Goal: Task Accomplishment & Management: Use online tool/utility

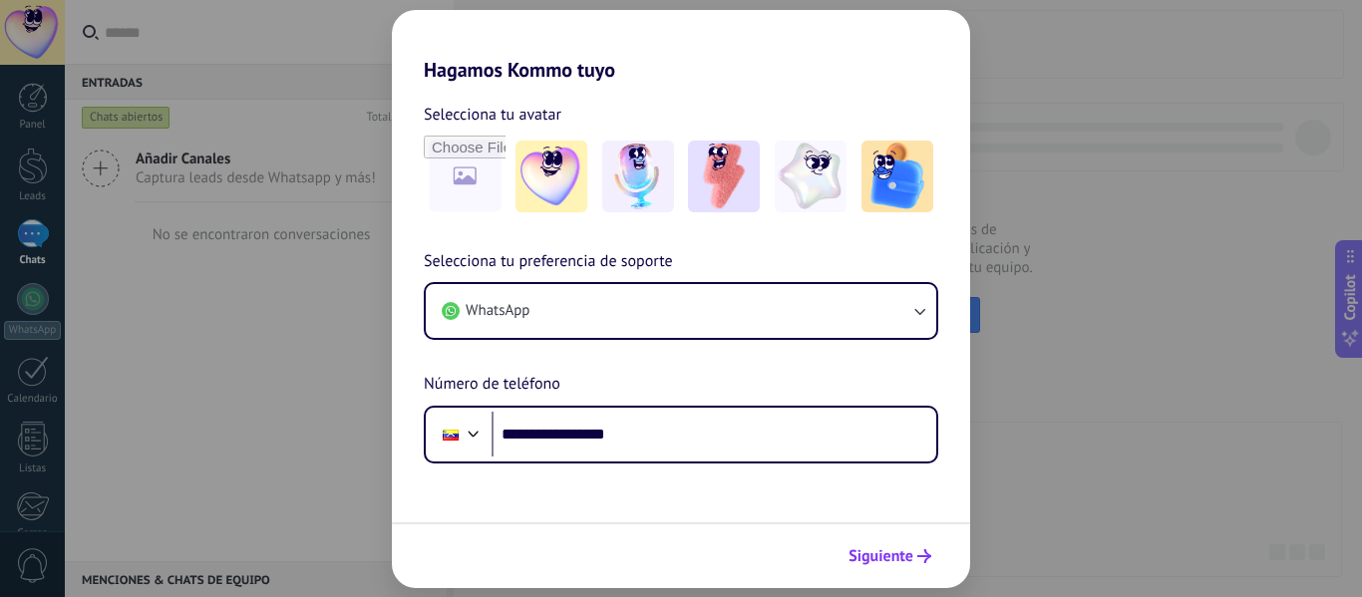
type input "**********"
click at [880, 549] on span "Siguiente" at bounding box center [880, 556] width 65 height 14
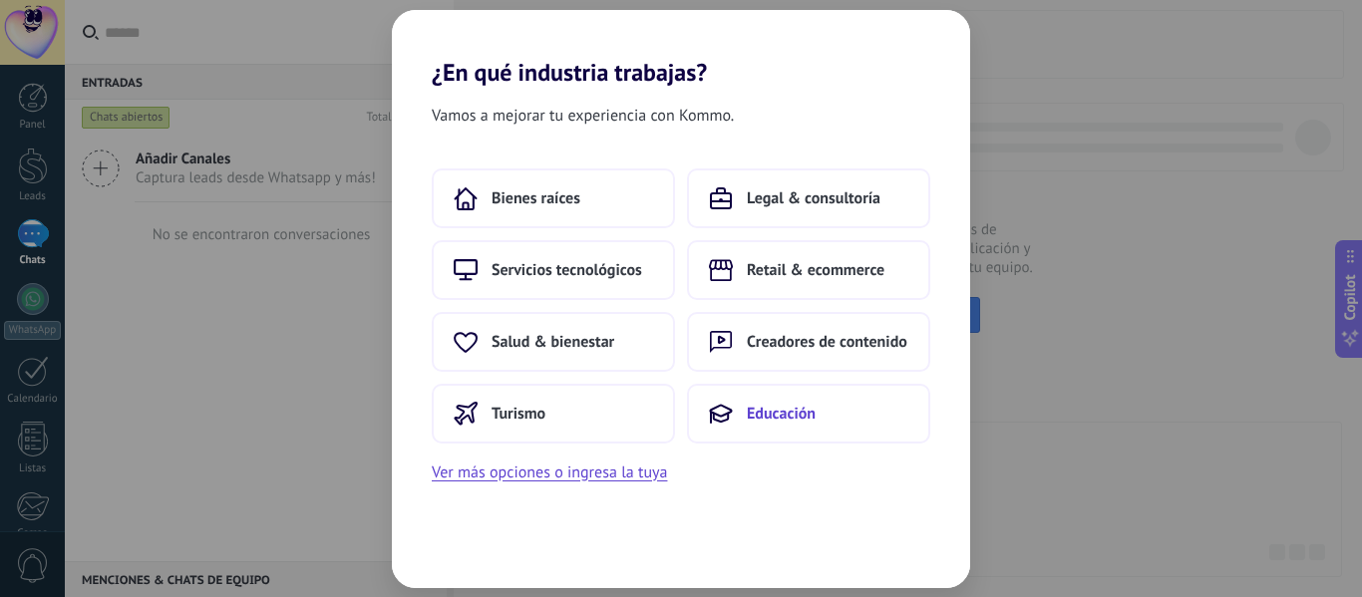
click at [786, 421] on span "Educación" at bounding box center [781, 414] width 69 height 20
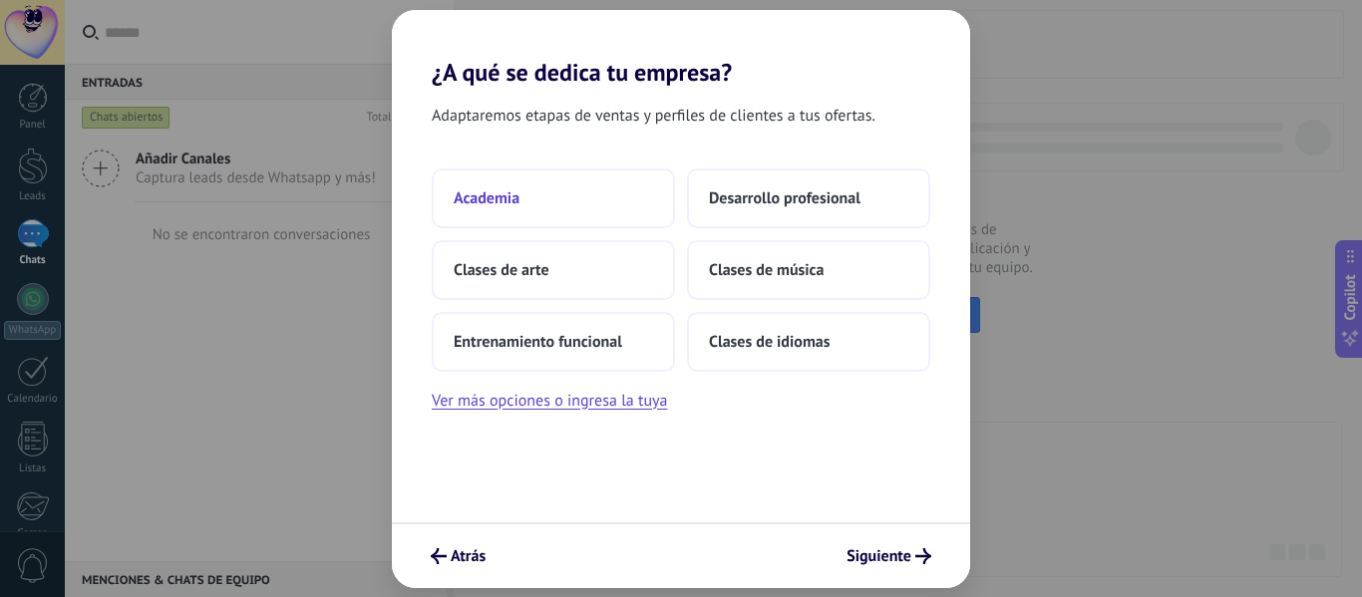
click at [596, 189] on button "Academia" at bounding box center [553, 198] width 243 height 60
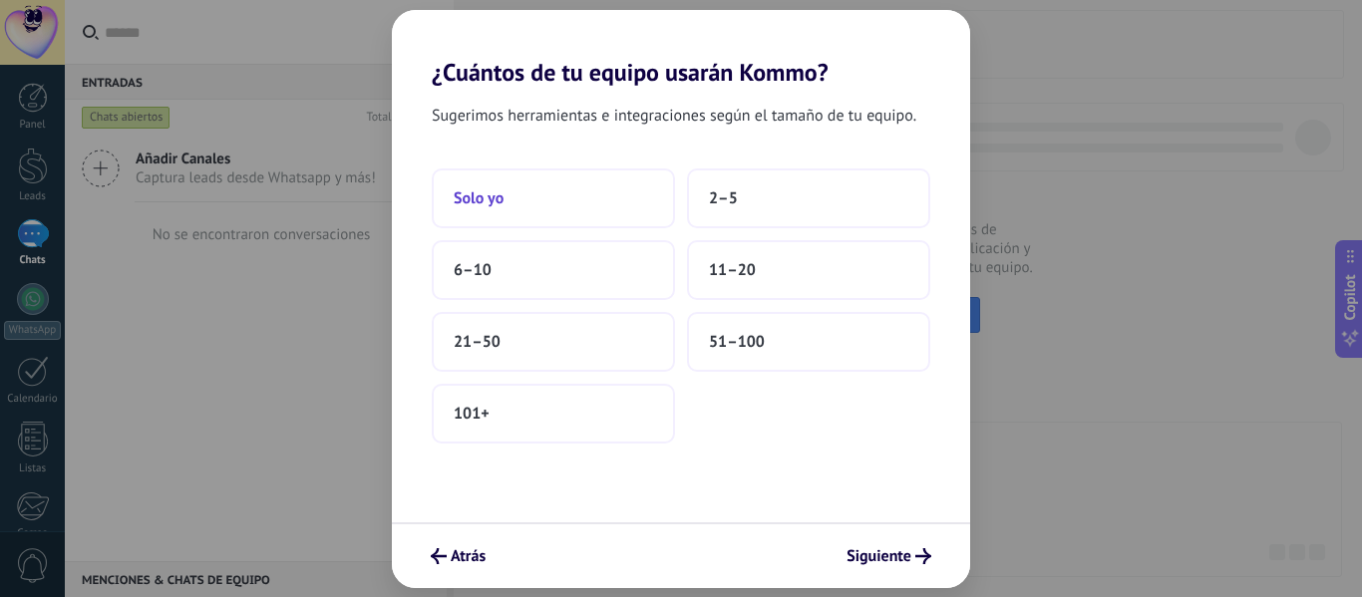
click at [582, 197] on button "Solo yo" at bounding box center [553, 198] width 243 height 60
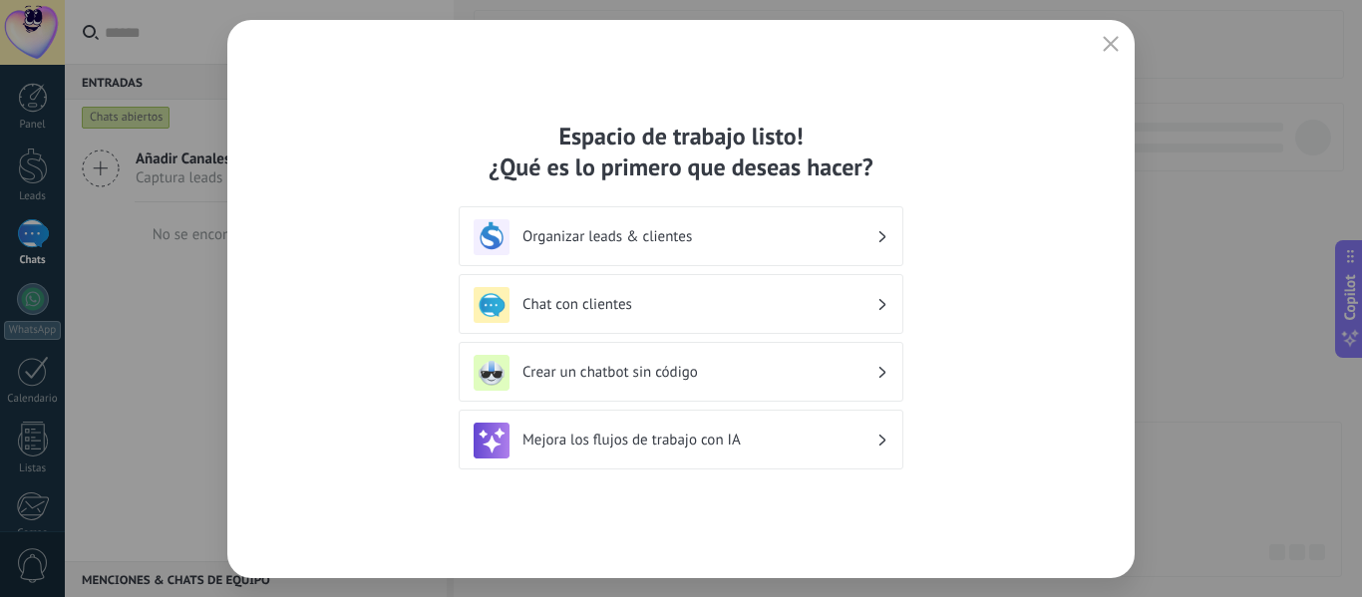
click at [694, 238] on h3 "Organizar leads & clientes" at bounding box center [699, 236] width 354 height 19
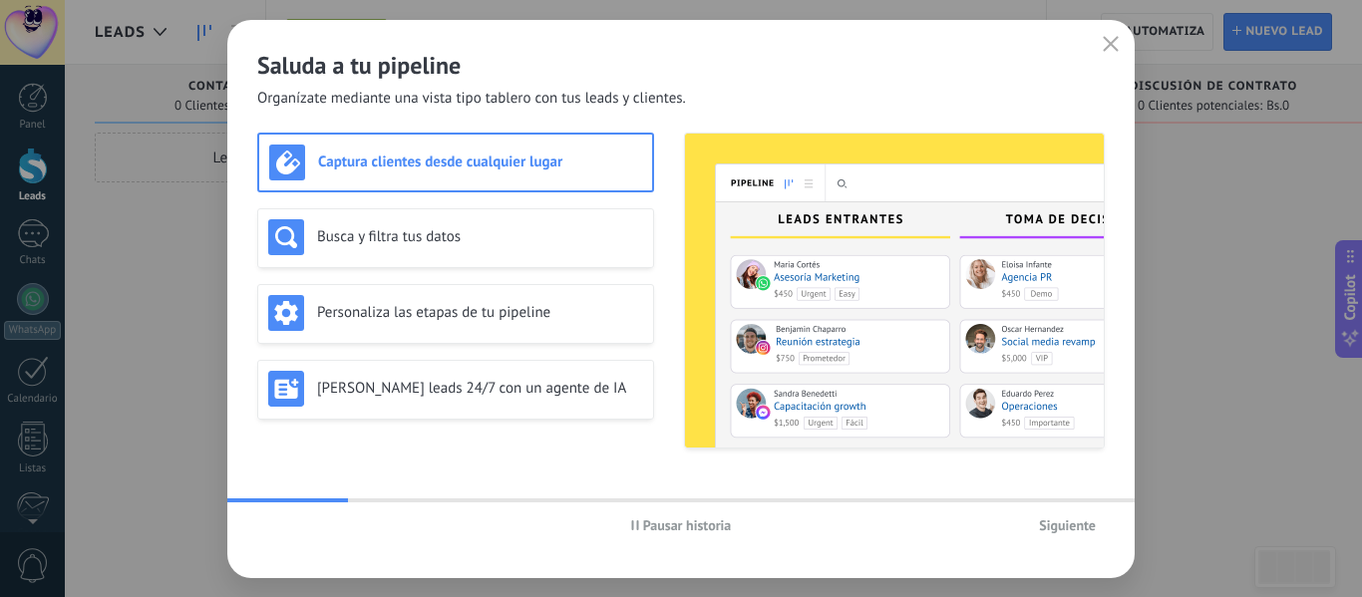
click at [1069, 523] on span "Siguiente" at bounding box center [1067, 525] width 57 height 14
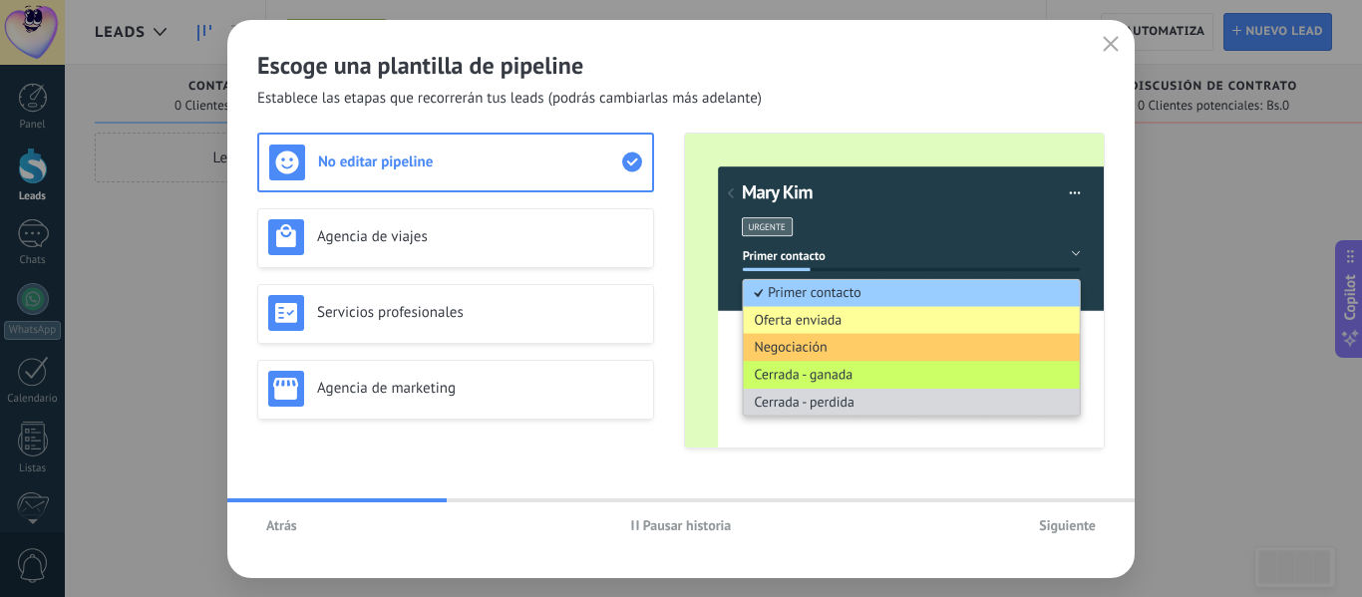
click at [1069, 523] on span "Siguiente" at bounding box center [1067, 525] width 57 height 14
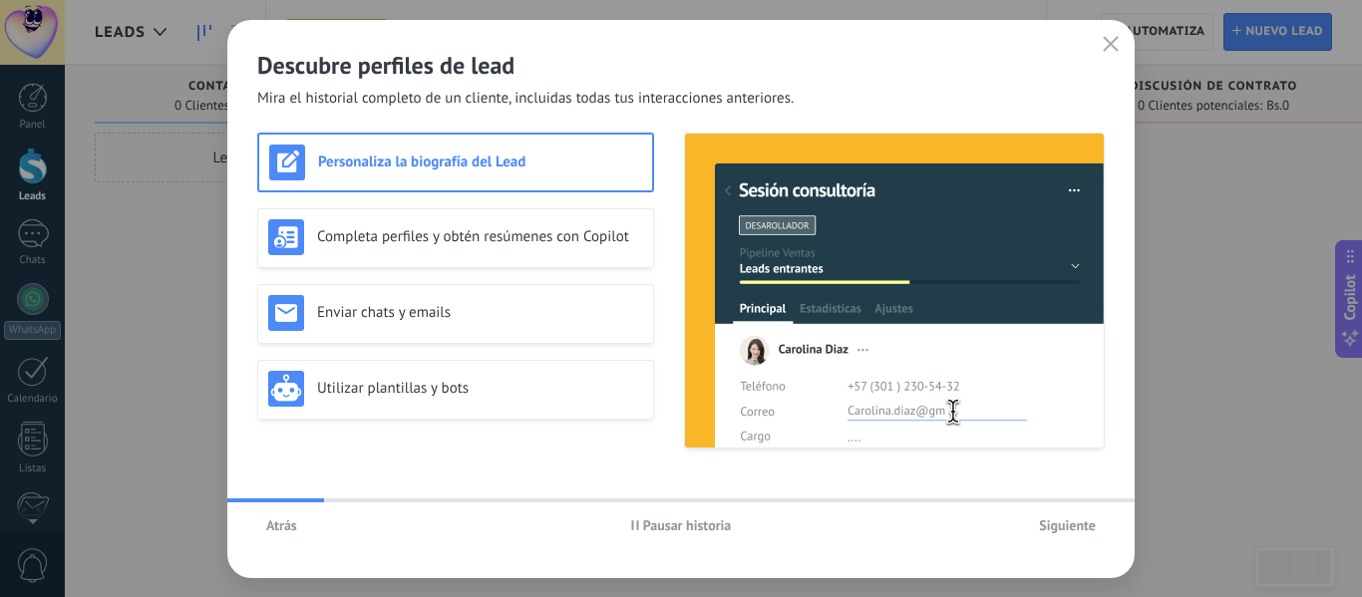
click at [1069, 523] on span "Siguiente" at bounding box center [1067, 525] width 57 height 14
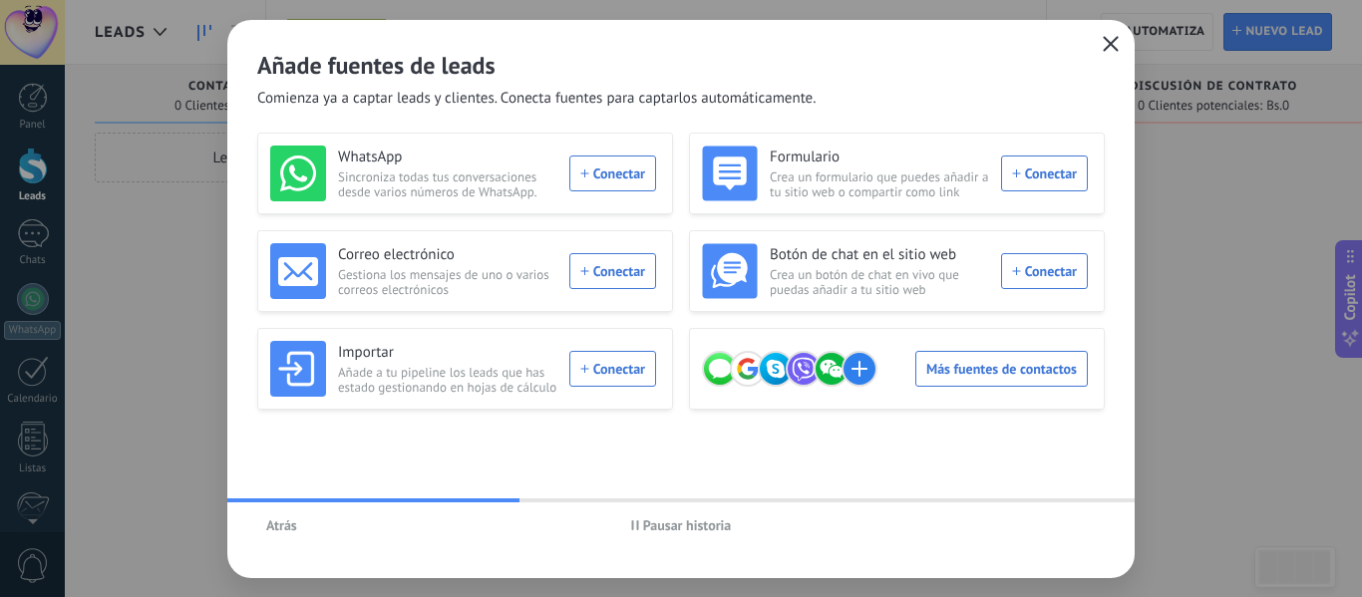
click at [1101, 57] on button "button" at bounding box center [1111, 45] width 26 height 28
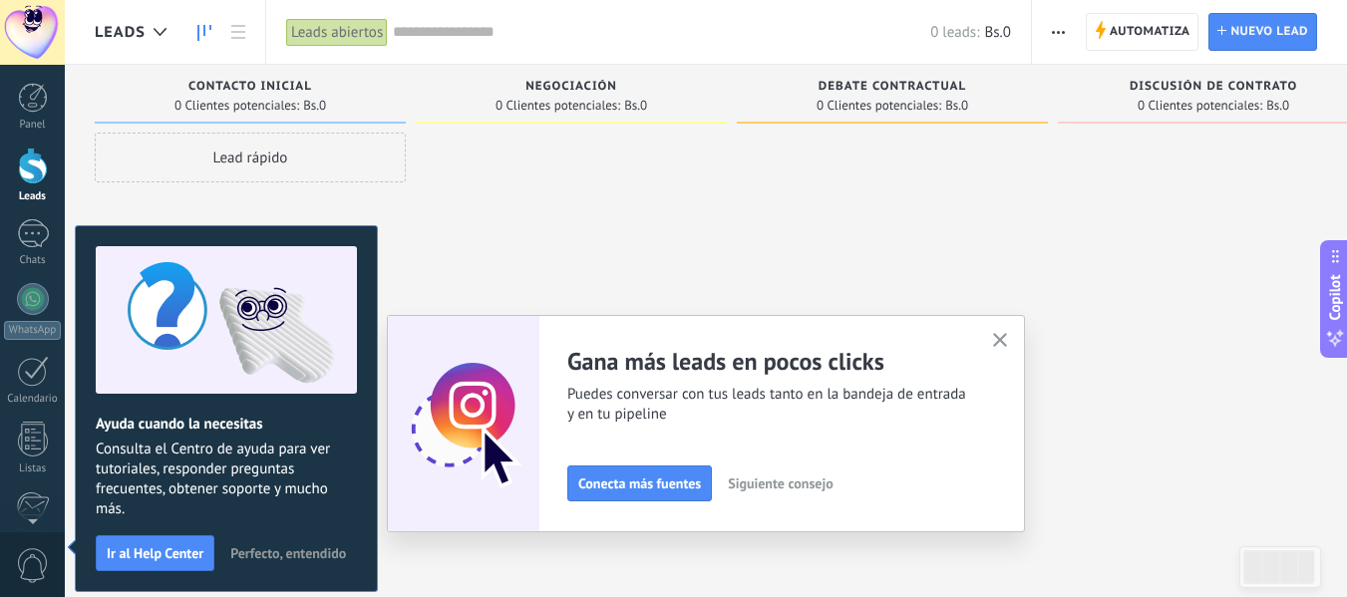
click at [1047, 32] on button "button" at bounding box center [1058, 32] width 29 height 38
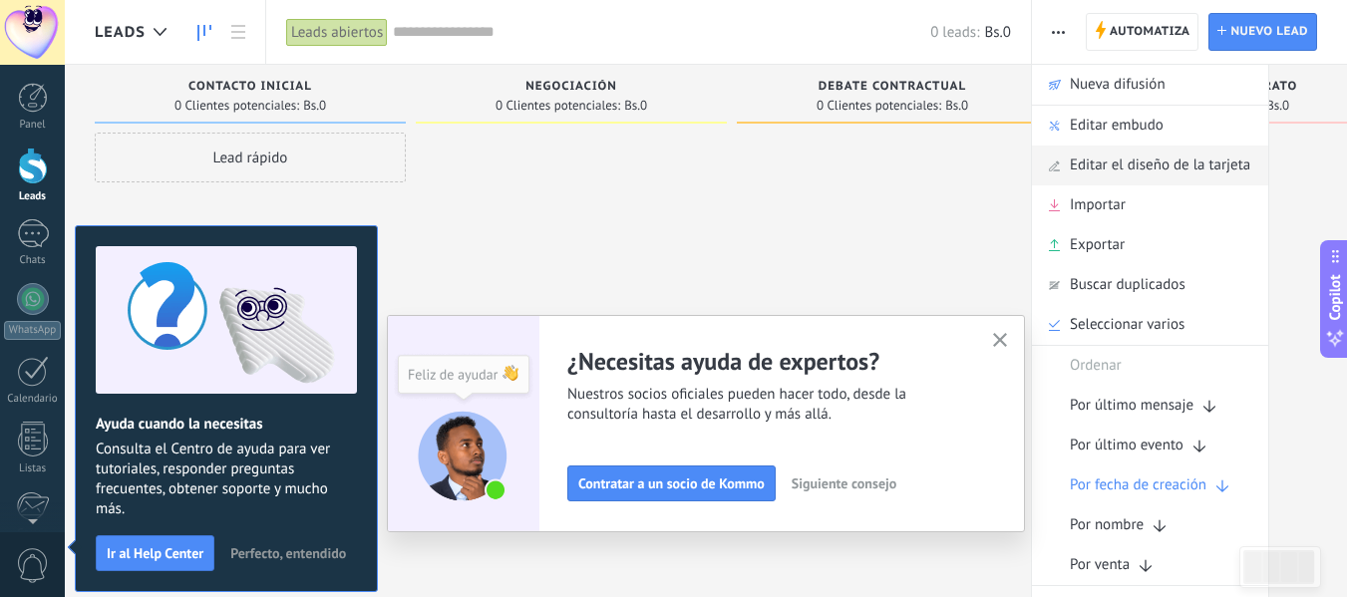
click at [1154, 184] on span "Editar el diseño de la tarjeta" at bounding box center [1160, 166] width 180 height 40
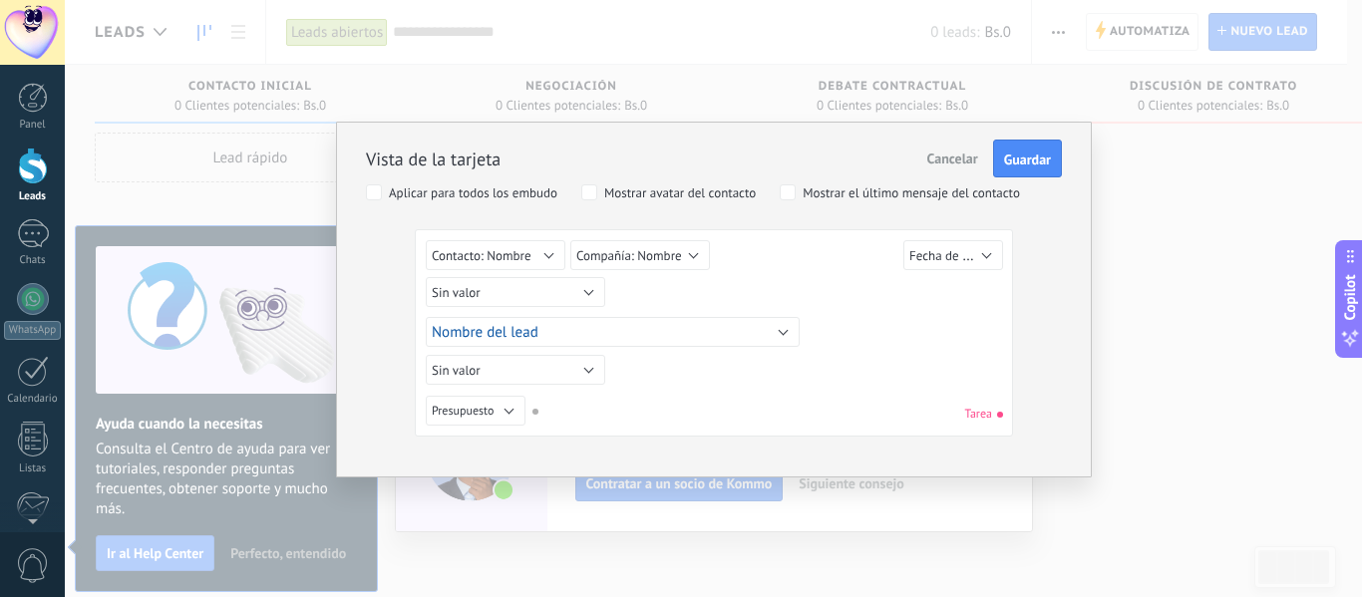
click at [954, 162] on span "Cancelar" at bounding box center [952, 159] width 51 height 18
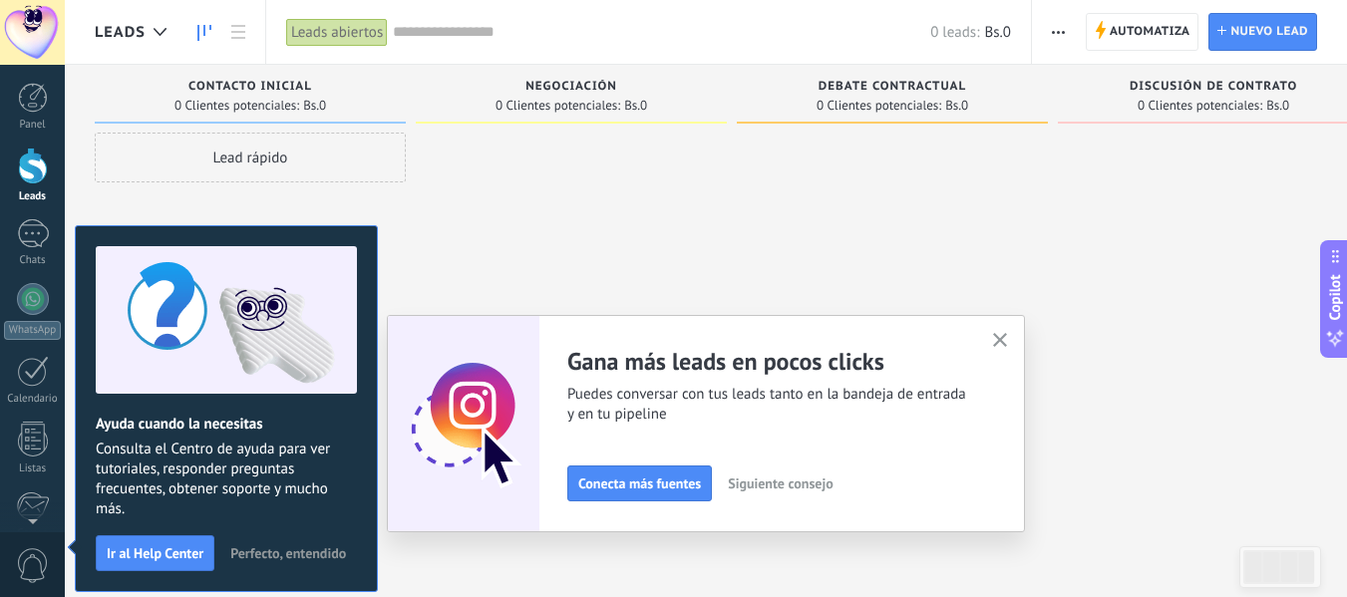
click at [33, 162] on div at bounding box center [33, 166] width 30 height 37
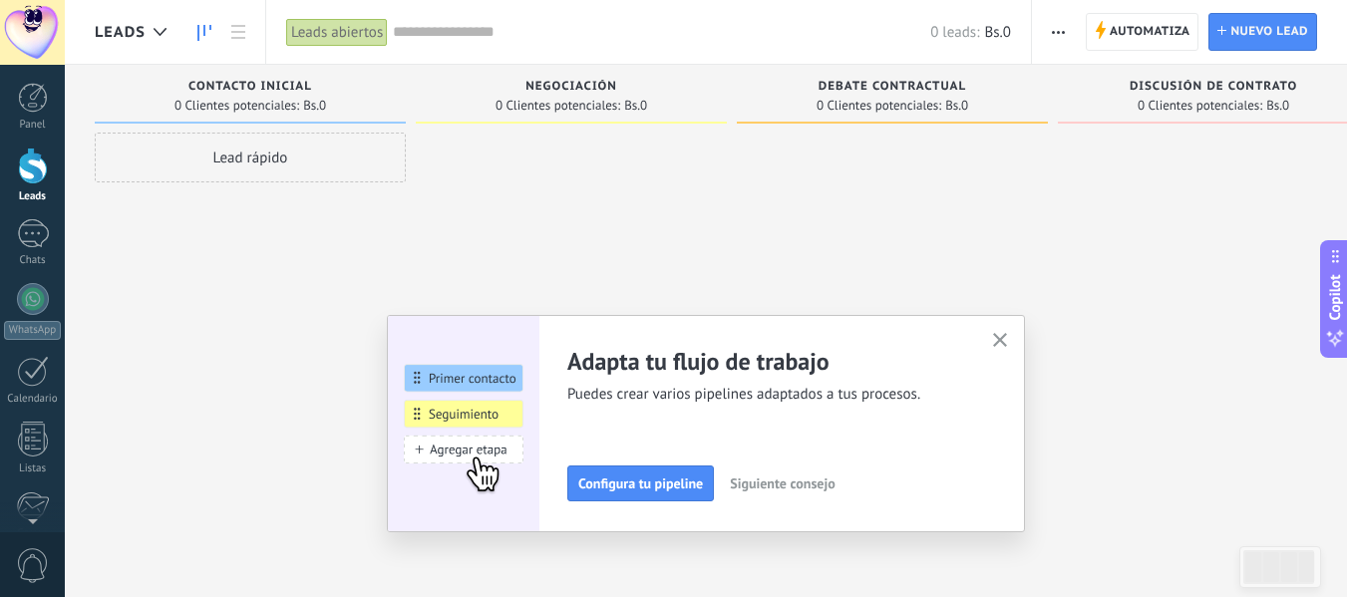
click at [1061, 31] on icon "button" at bounding box center [1058, 32] width 13 height 3
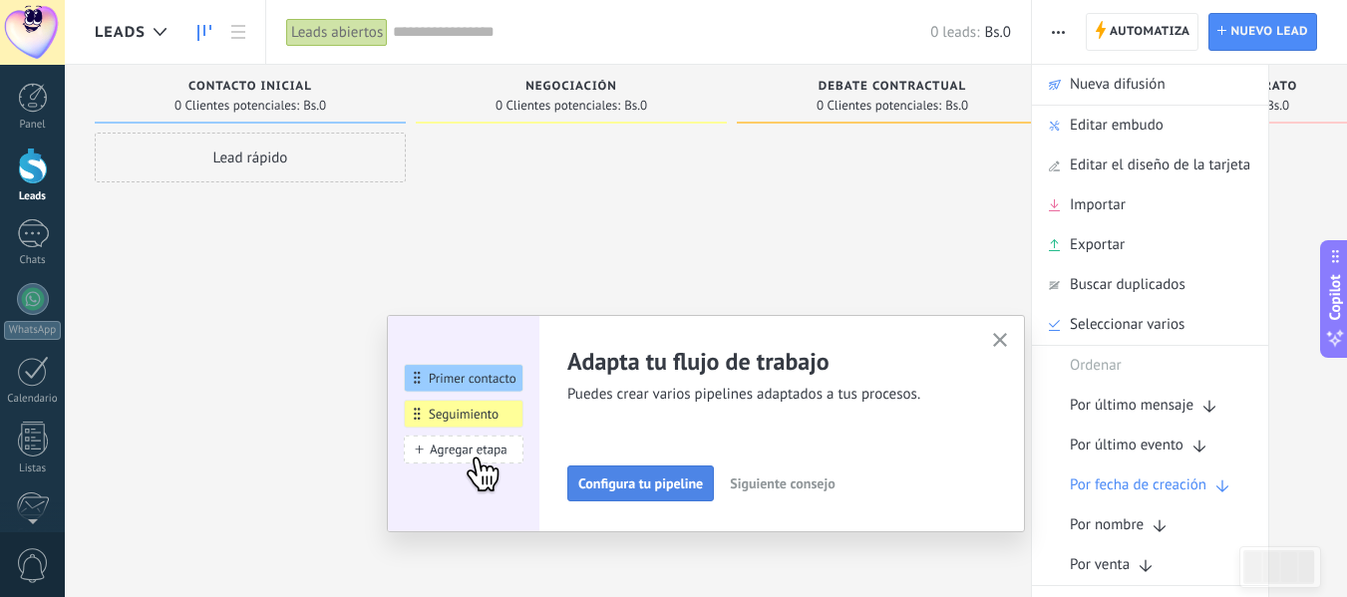
click at [620, 477] on span "Configura tu pipeline" at bounding box center [640, 484] width 125 height 14
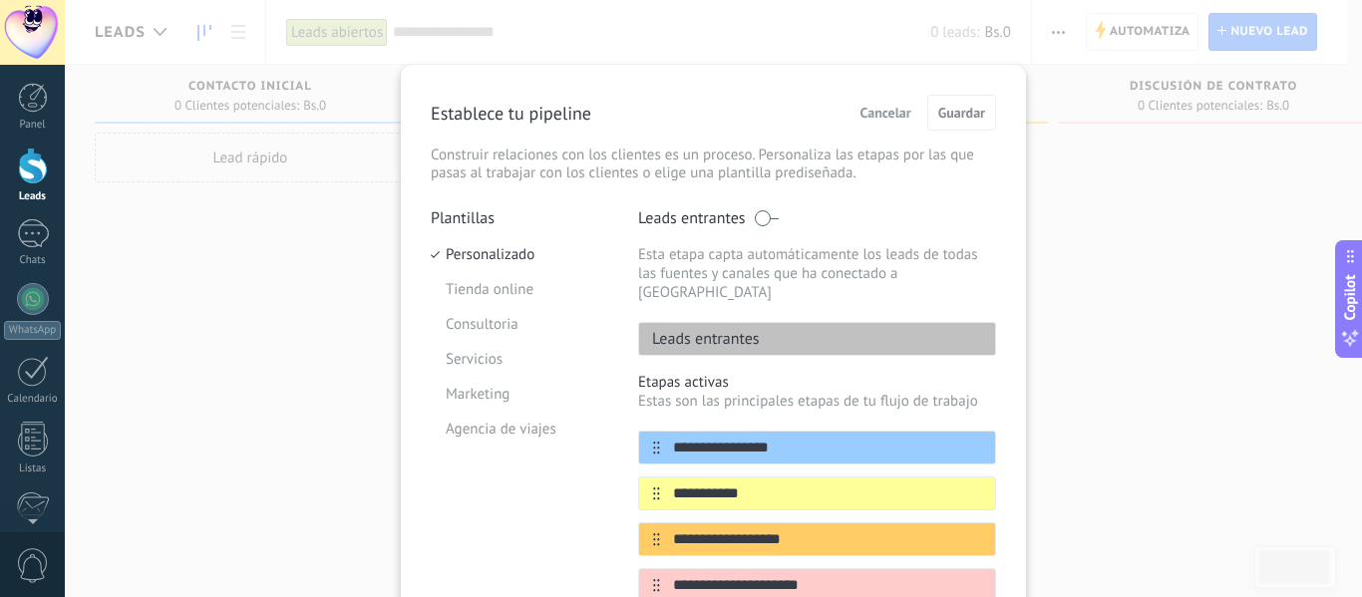
click at [890, 106] on span "Cancelar" at bounding box center [885, 113] width 51 height 14
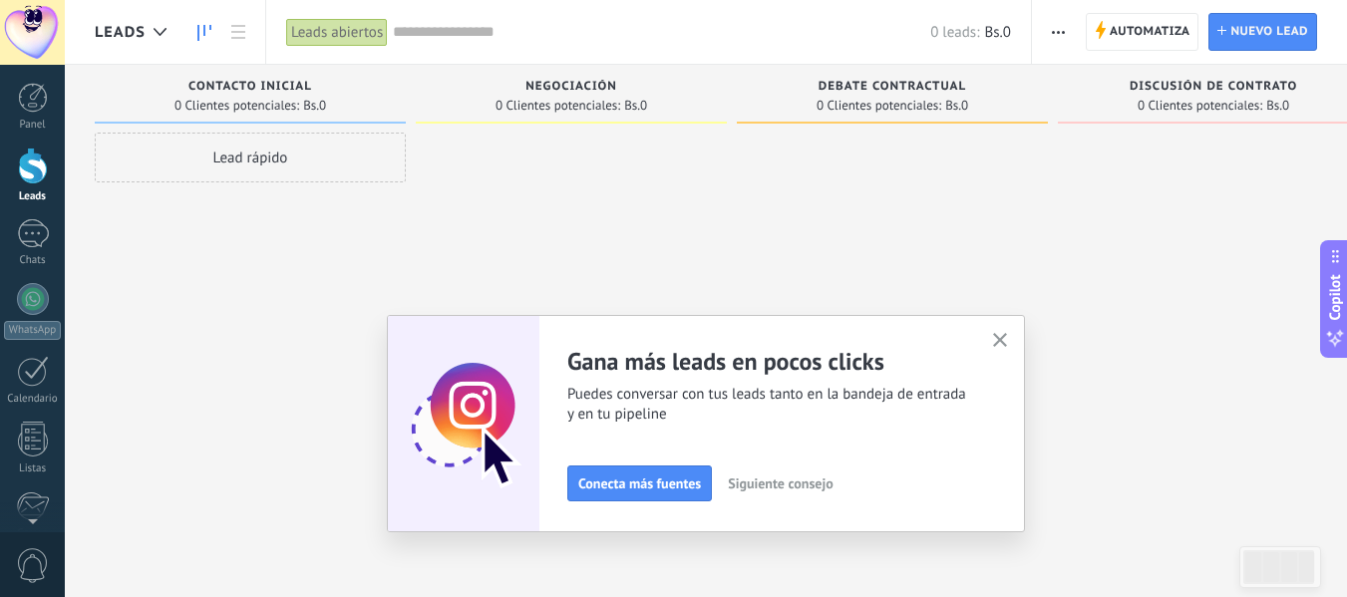
click at [1008, 343] on icon "button" at bounding box center [1000, 340] width 15 height 15
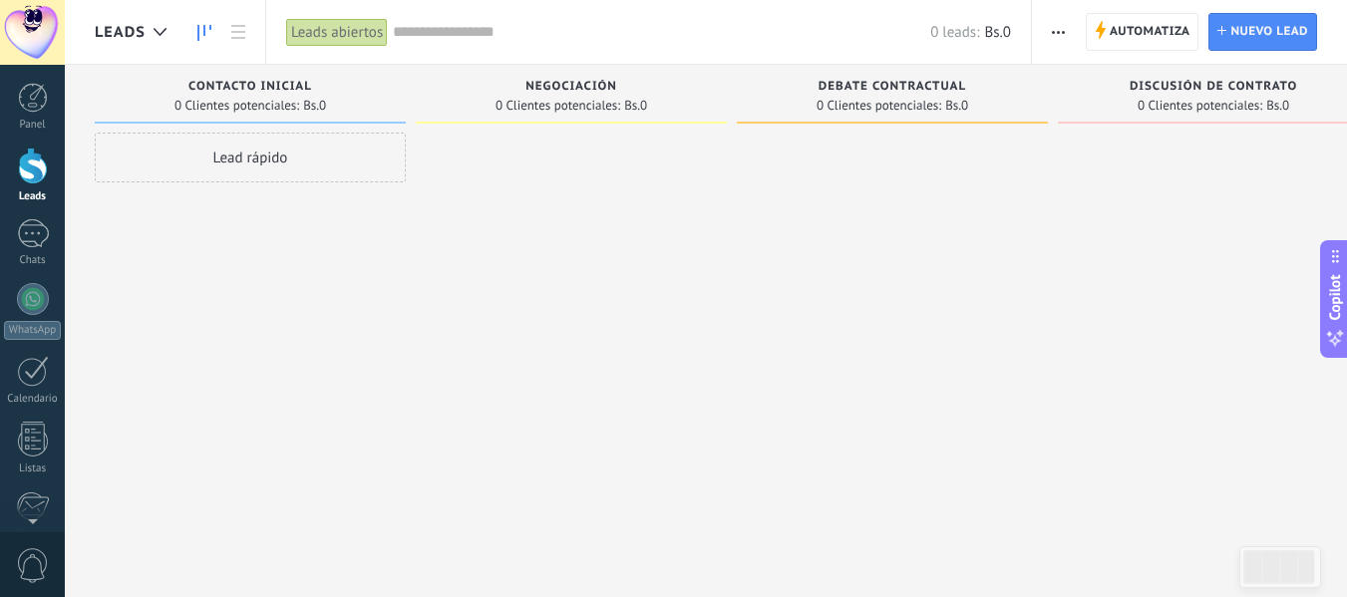
click at [630, 165] on div at bounding box center [571, 301] width 311 height 337
click at [517, 138] on div at bounding box center [571, 301] width 311 height 337
